Goal: Find specific page/section: Find specific page/section

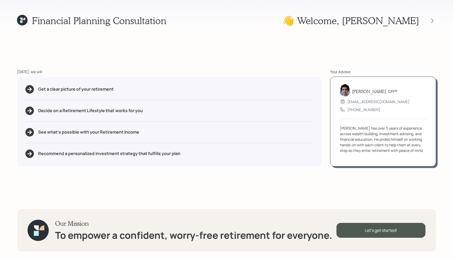
click at [16, 20] on div "Financial Planning Consultation 👋 Welcome , Bill [DATE], we will: Get a clear p…" at bounding box center [226, 130] width 453 height 260
click at [23, 21] on icon at bounding box center [22, 20] width 11 height 11
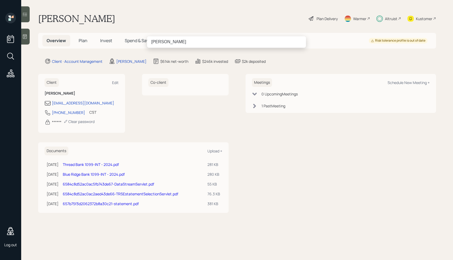
type input "[PERSON_NAME]"
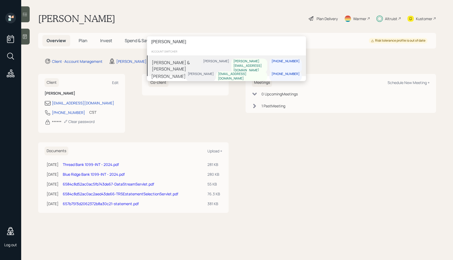
type input "[PERSON_NAME]"
